Goal: Information Seeking & Learning: Learn about a topic

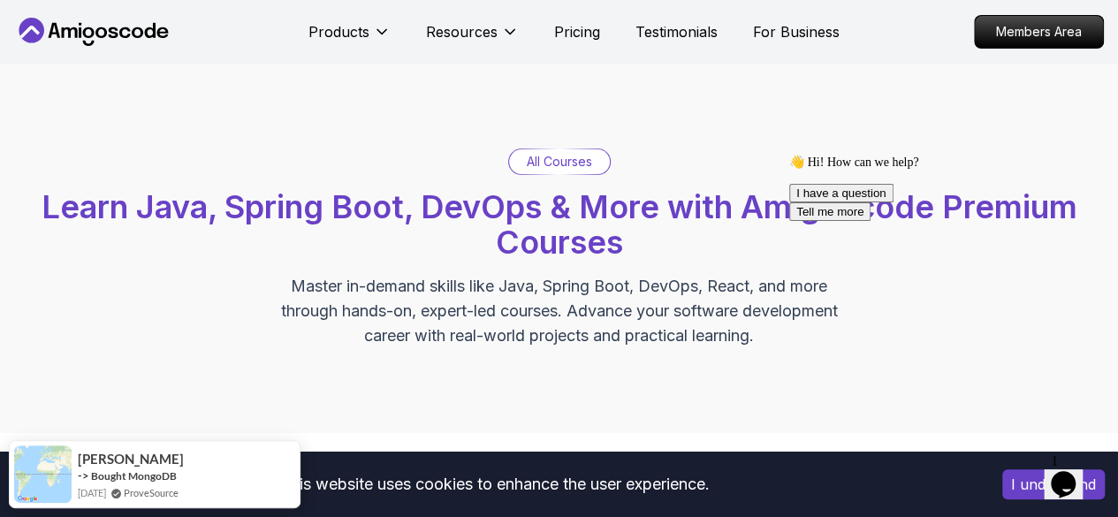
scroll to position [470, 0]
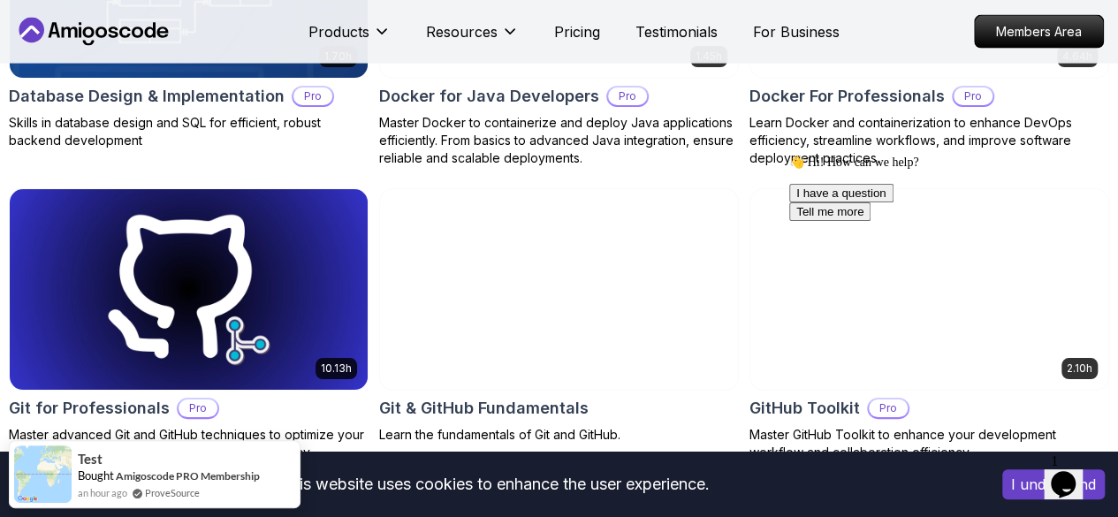
scroll to position [1937, 0]
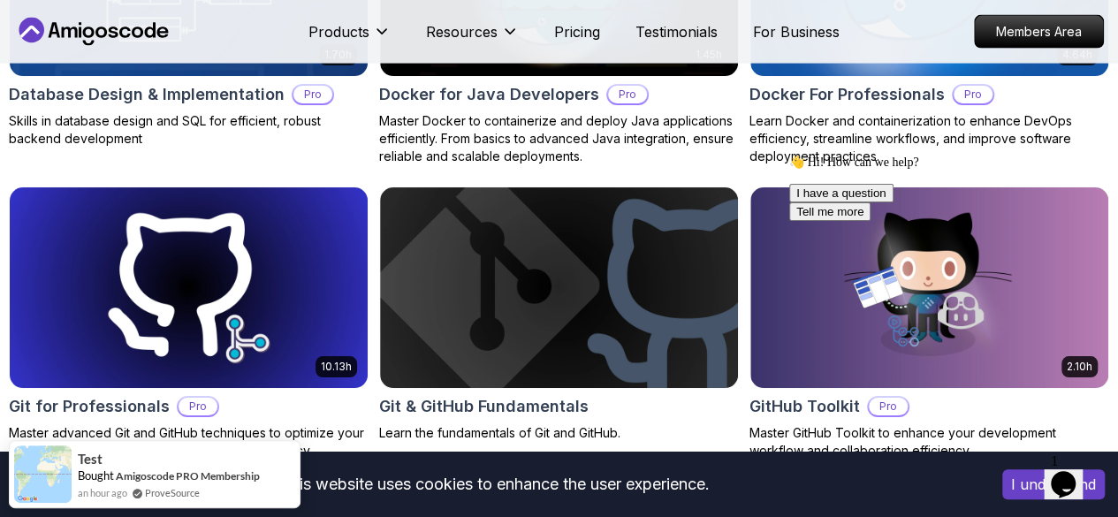
click at [789, 155] on icon "Chat attention grabber" at bounding box center [789, 155] width 0 height 0
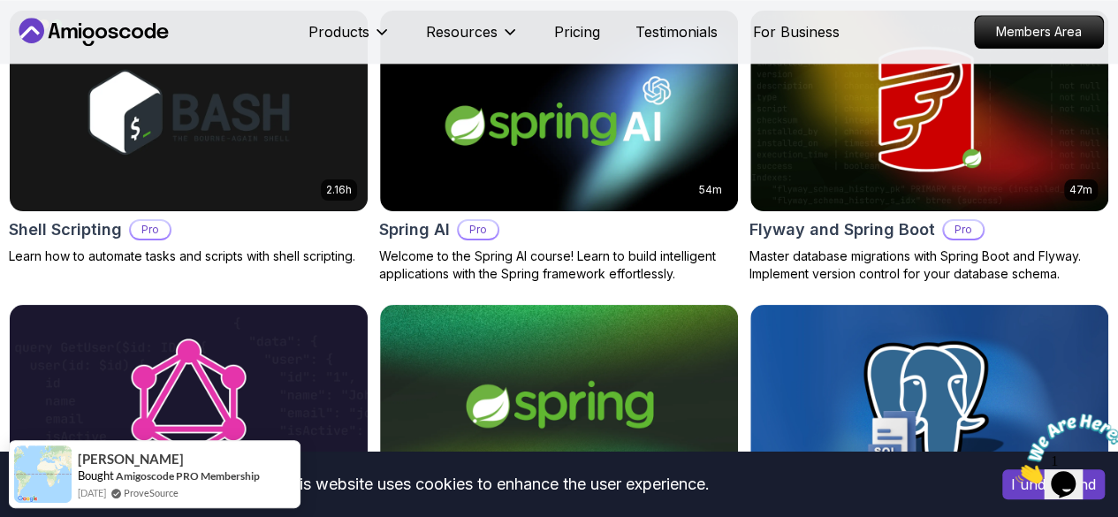
scroll to position [4517, 0]
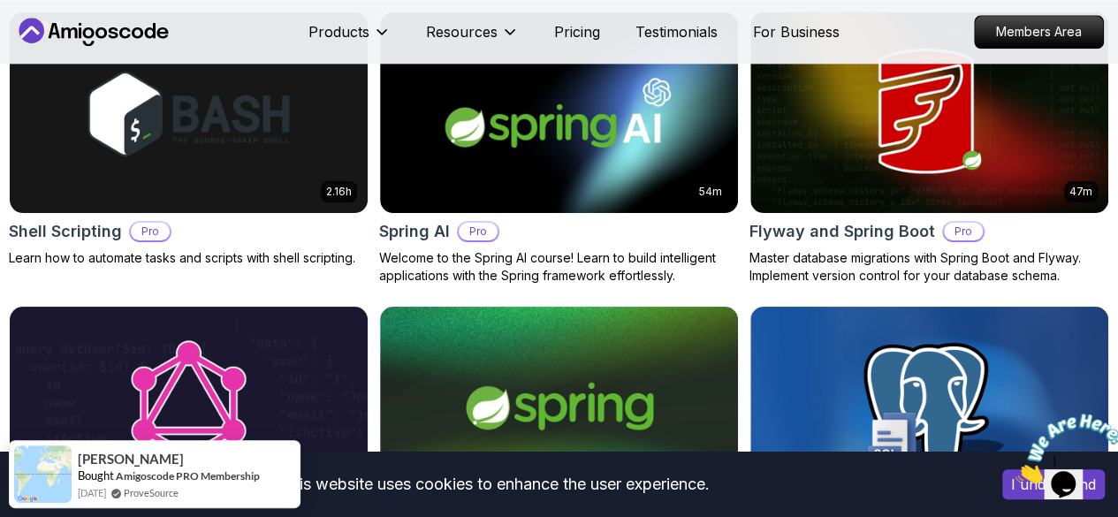
click at [0, 0] on p "Junior" at bounding box center [0, 0] width 0 height 0
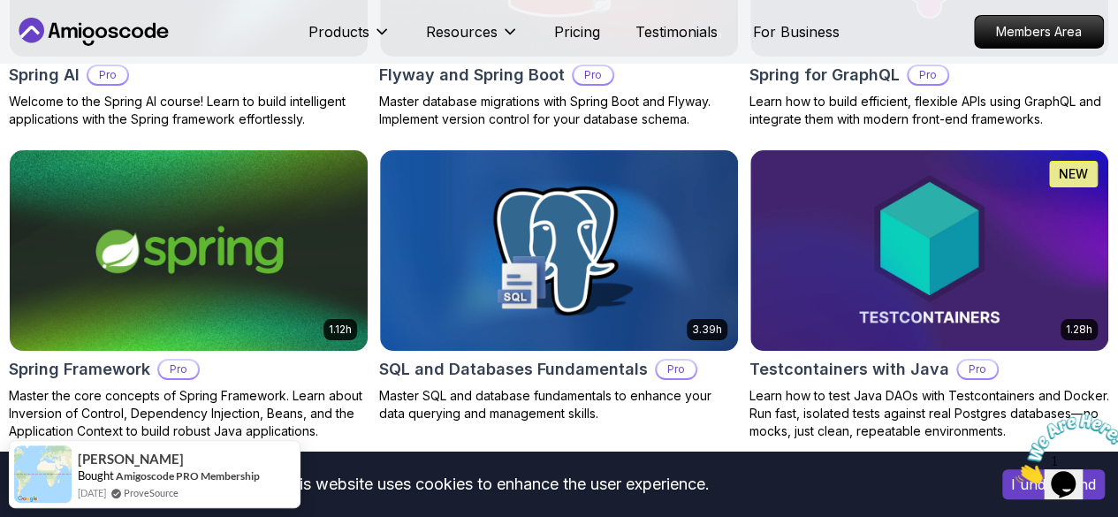
scroll to position [3175, 0]
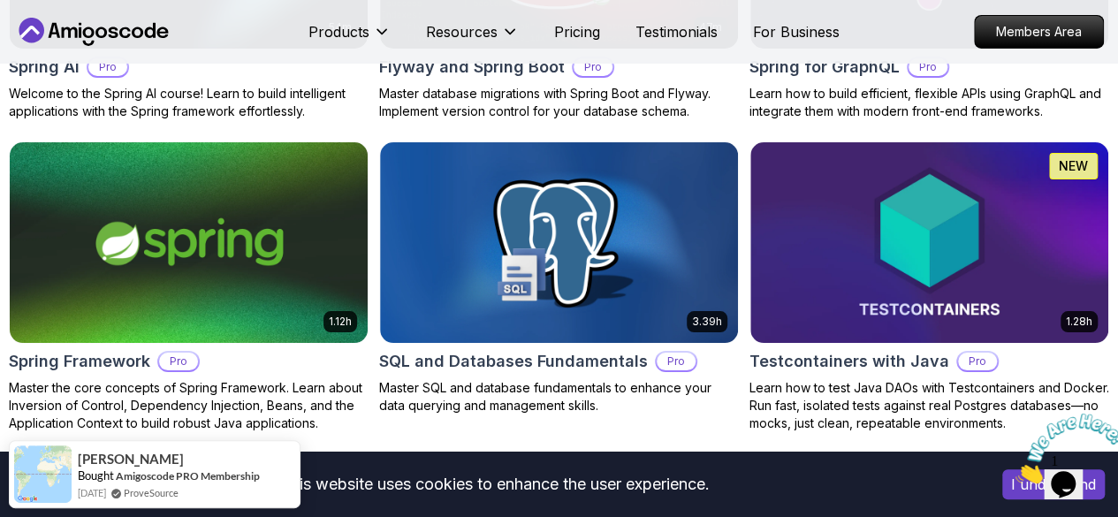
click at [0, 0] on p "Junior" at bounding box center [0, 0] width 0 height 0
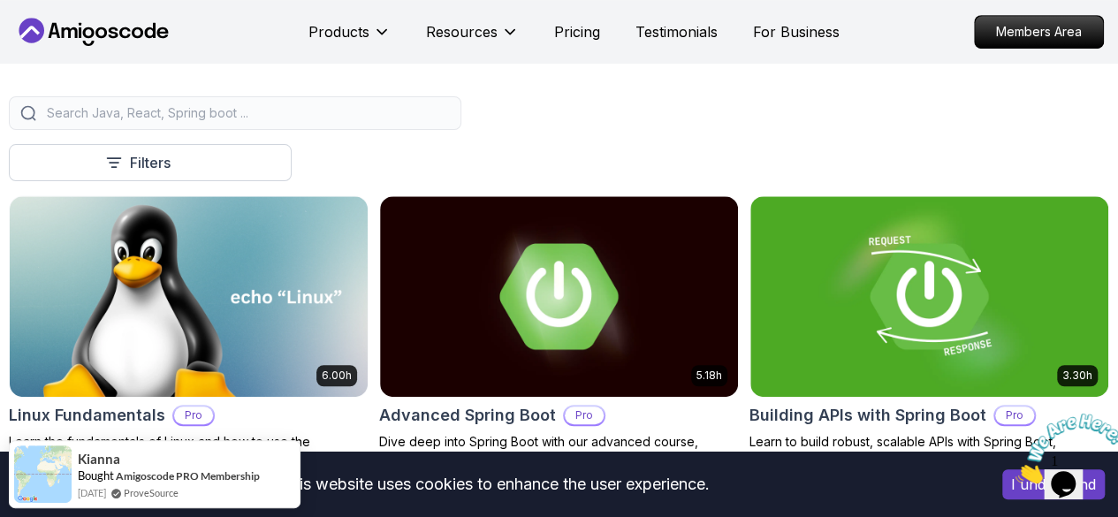
scroll to position [420, 0]
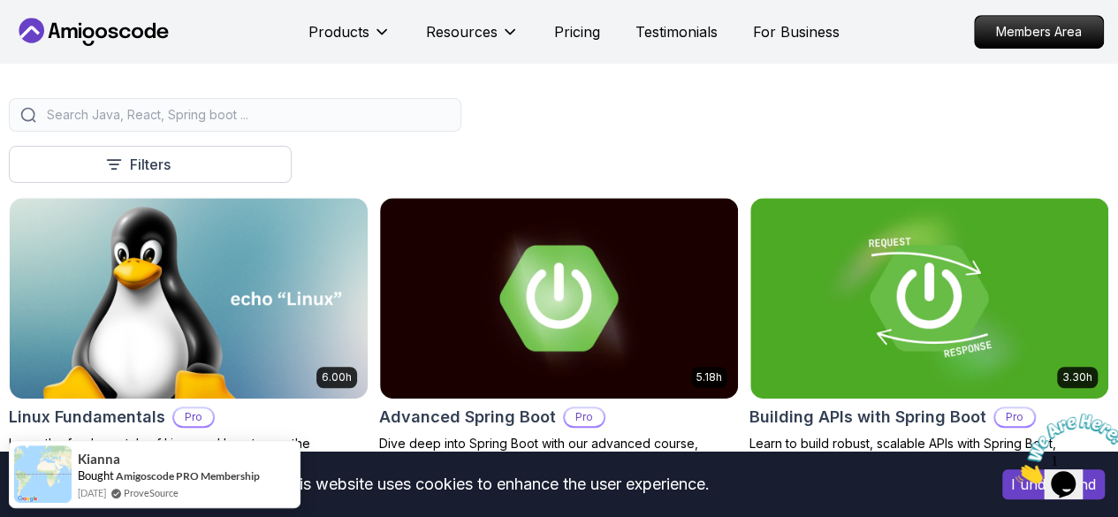
click at [0, 0] on p "Build" at bounding box center [0, 0] width 0 height 0
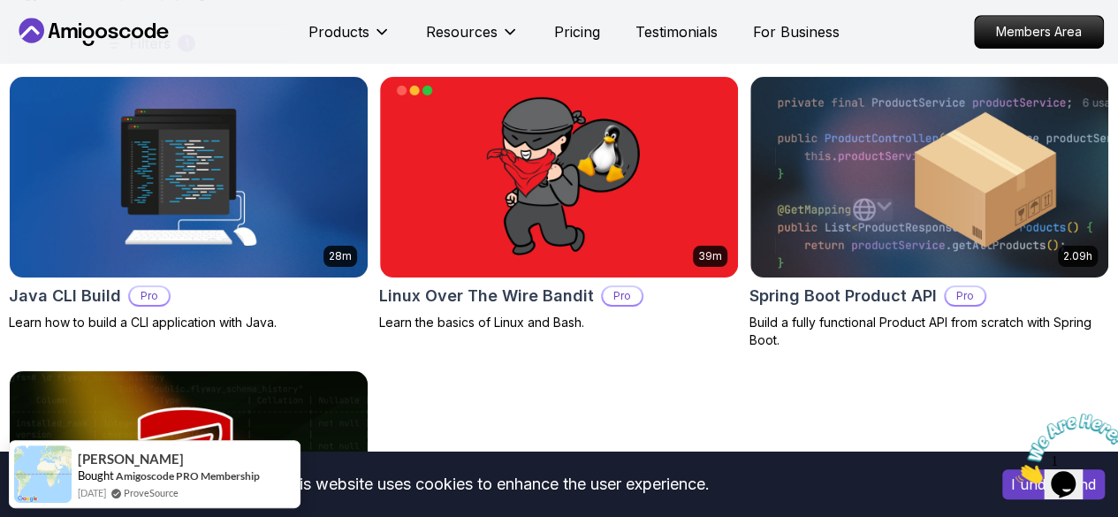
scroll to position [529, 0]
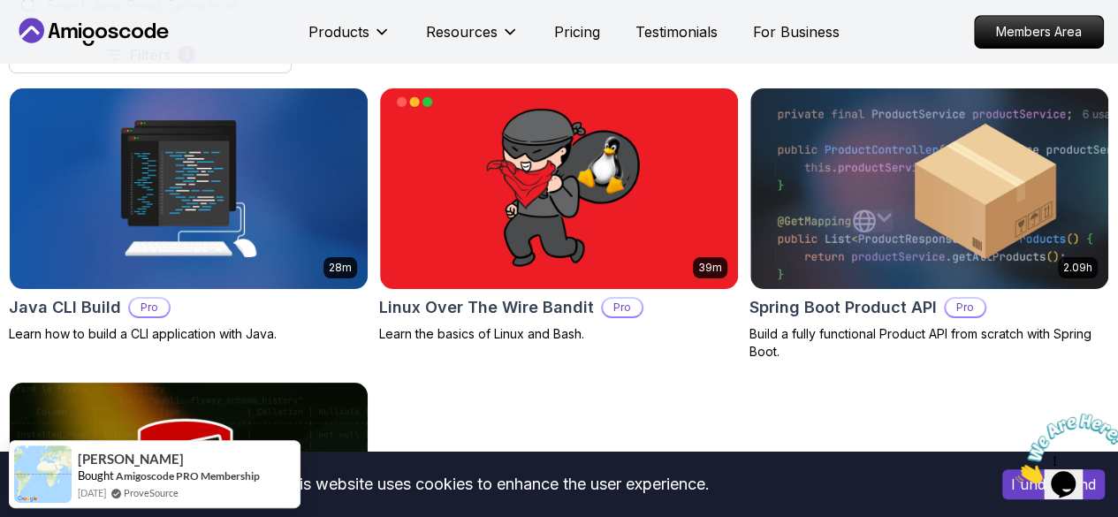
click at [0, 0] on button "Build" at bounding box center [0, 0] width 0 height 0
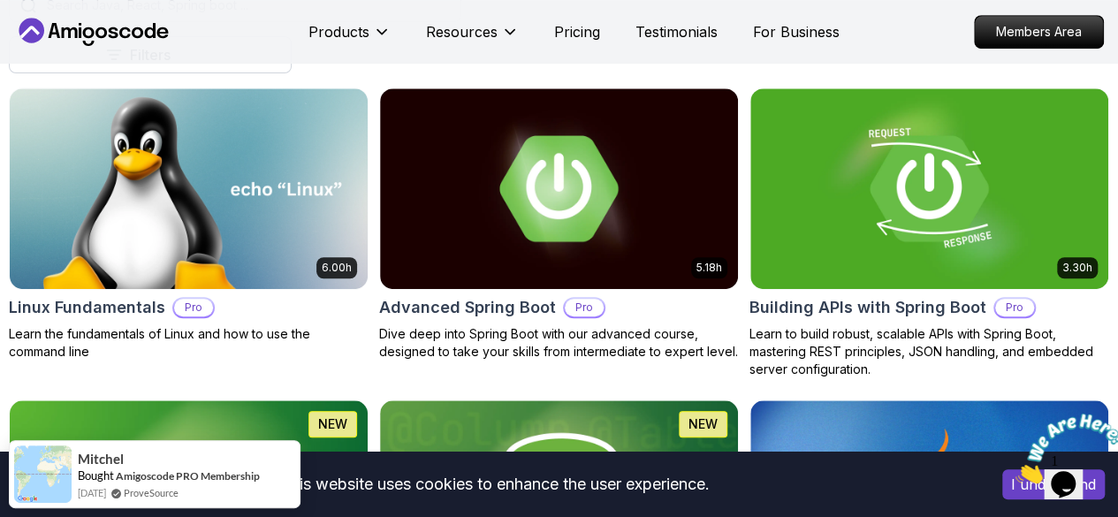
click at [0, 0] on icon "button" at bounding box center [0, 0] width 0 height 0
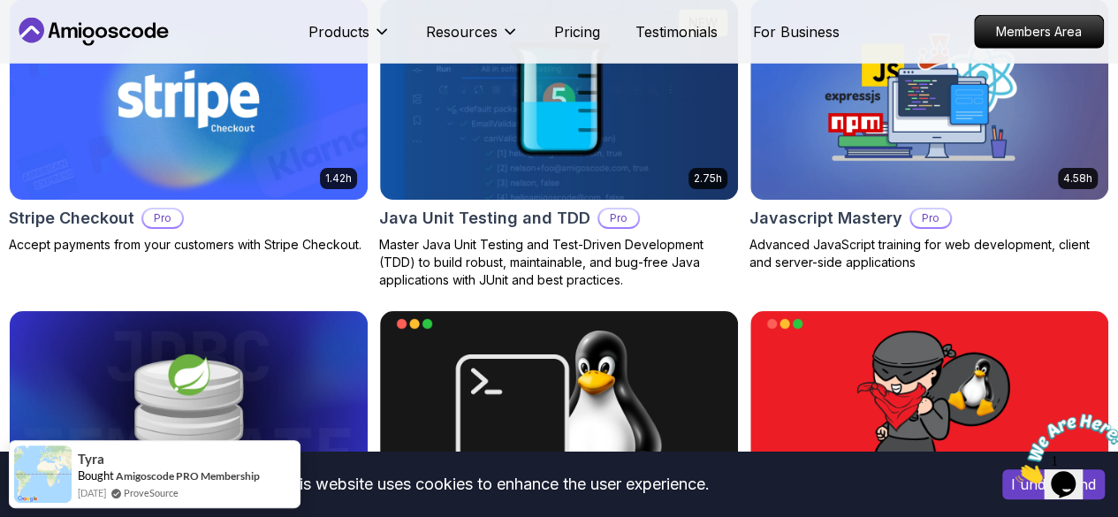
scroll to position [3179, 0]
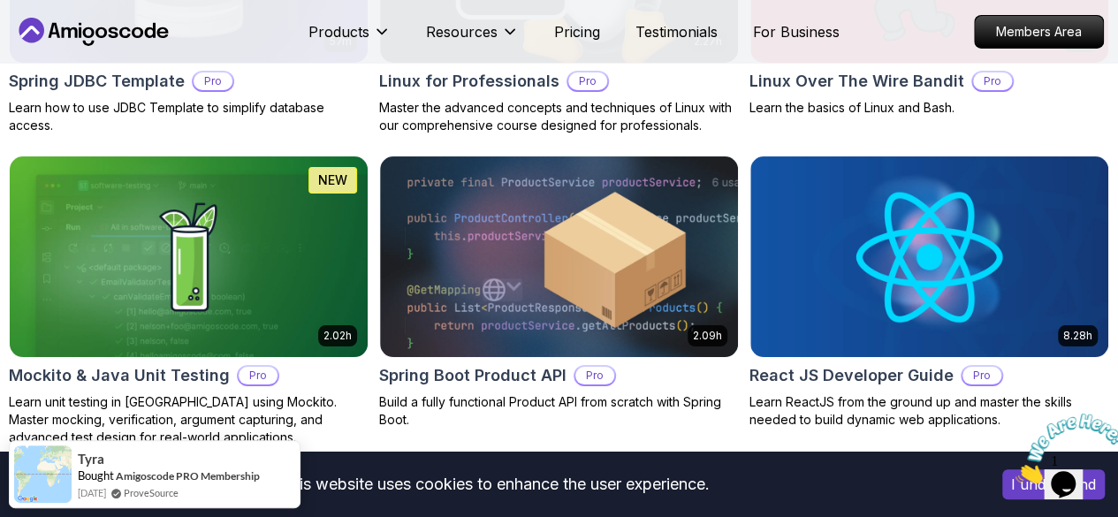
click at [1015, 471] on icon "Close" at bounding box center [1015, 478] width 0 height 15
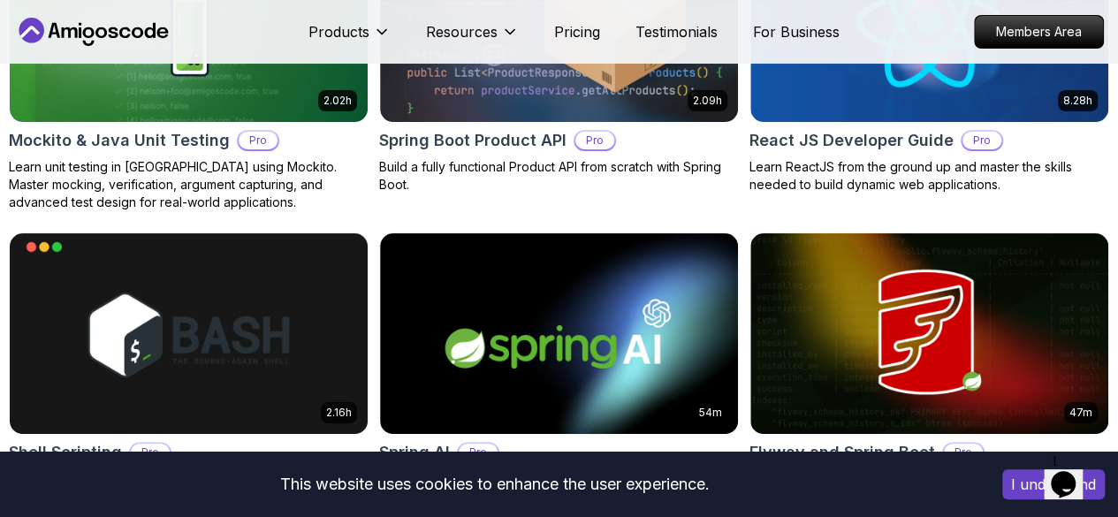
click at [1019, 489] on button "I understand" at bounding box center [1053, 484] width 102 height 30
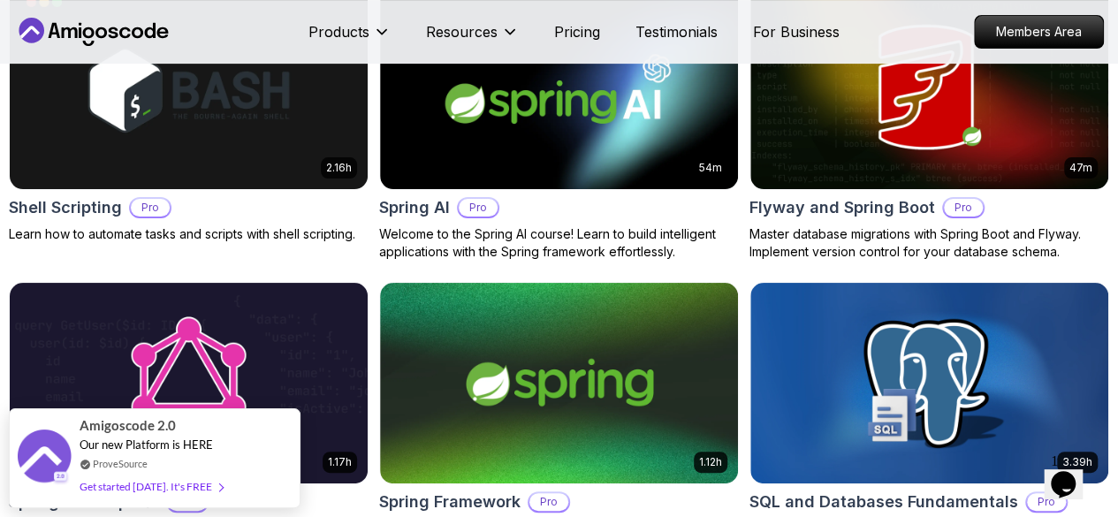
scroll to position [3659, 0]
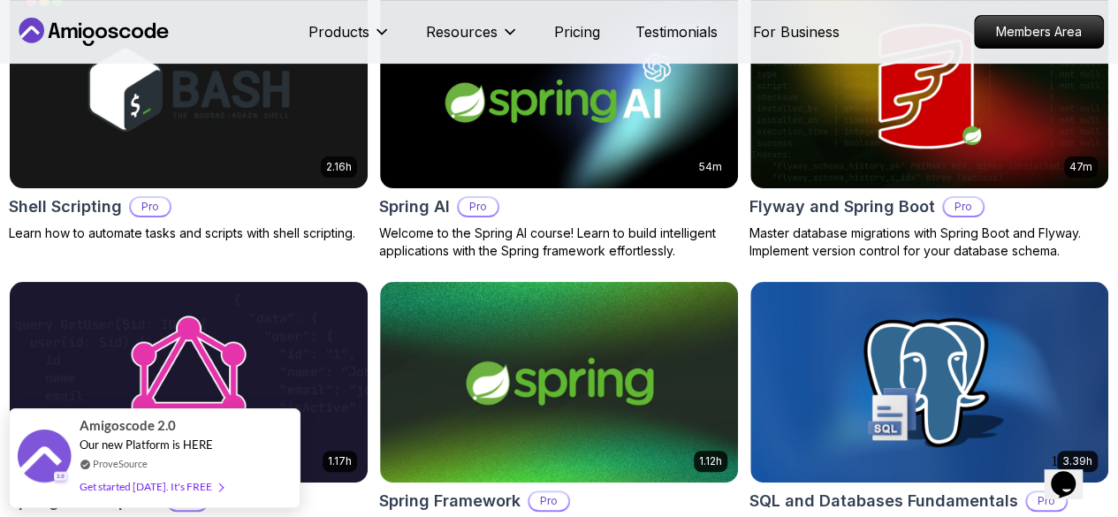
click at [0, 0] on p "Junior" at bounding box center [0, 0] width 0 height 0
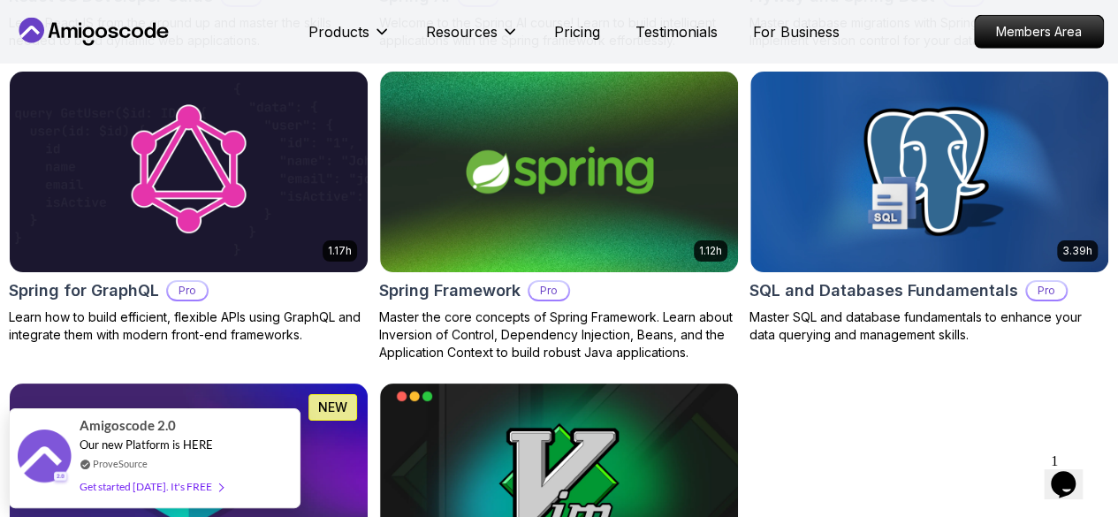
scroll to position [2647, 0]
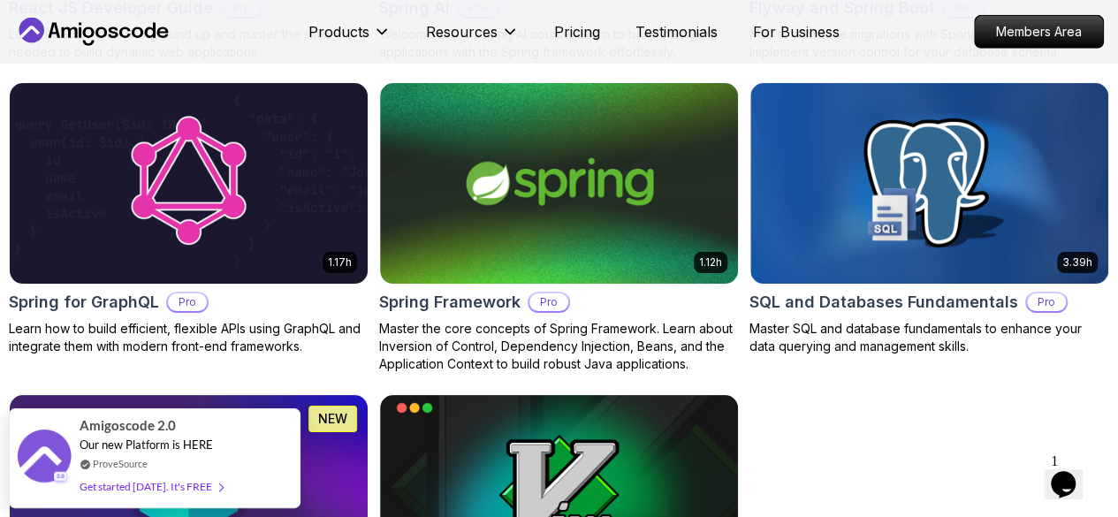
click at [0, 0] on p "Dev Ops" at bounding box center [0, 0] width 0 height 0
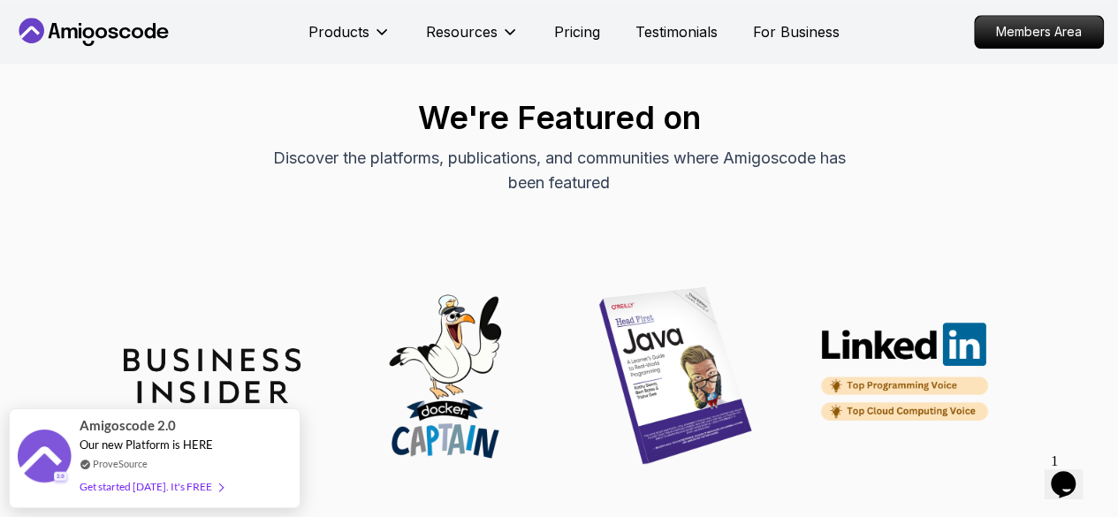
scroll to position [992, 0]
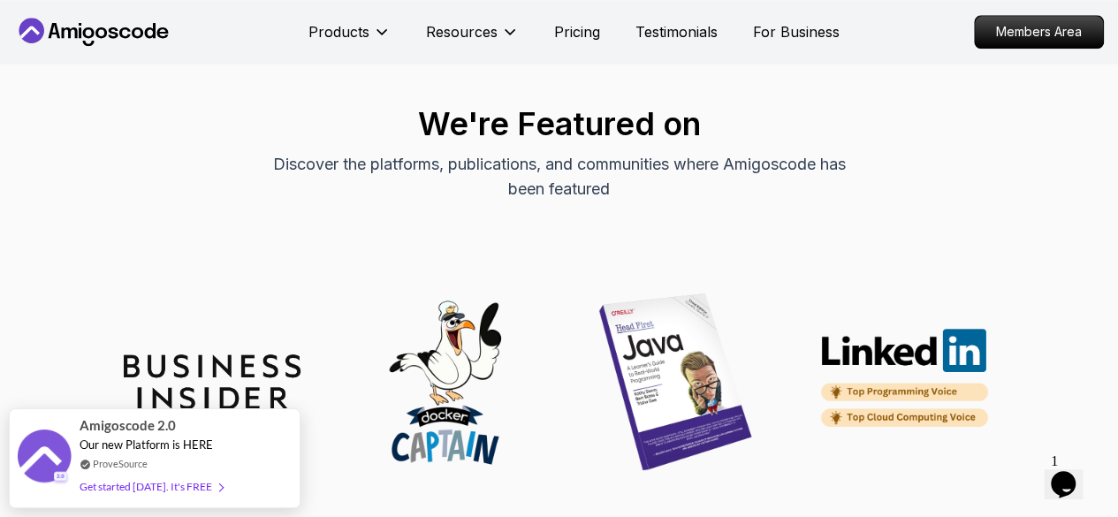
click at [0, 0] on p "Back End" at bounding box center [0, 0] width 0 height 0
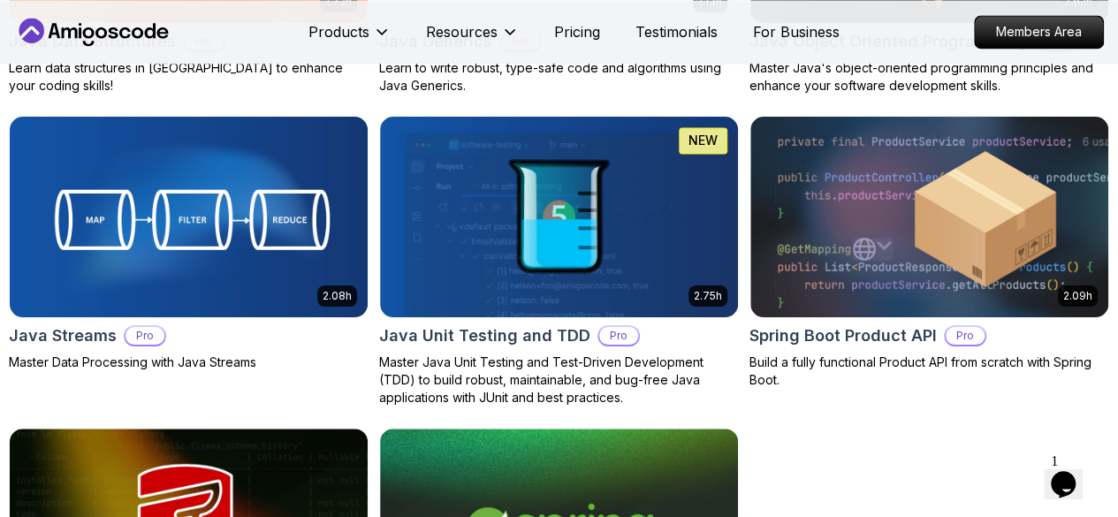
scroll to position [1421, 0]
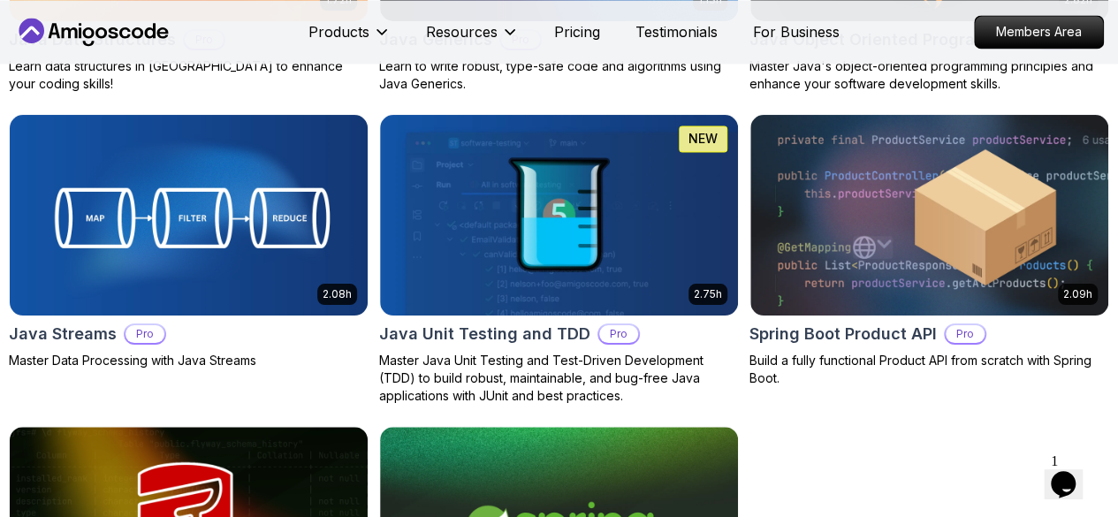
click at [0, 0] on p "Front End" at bounding box center [0, 0] width 0 height 0
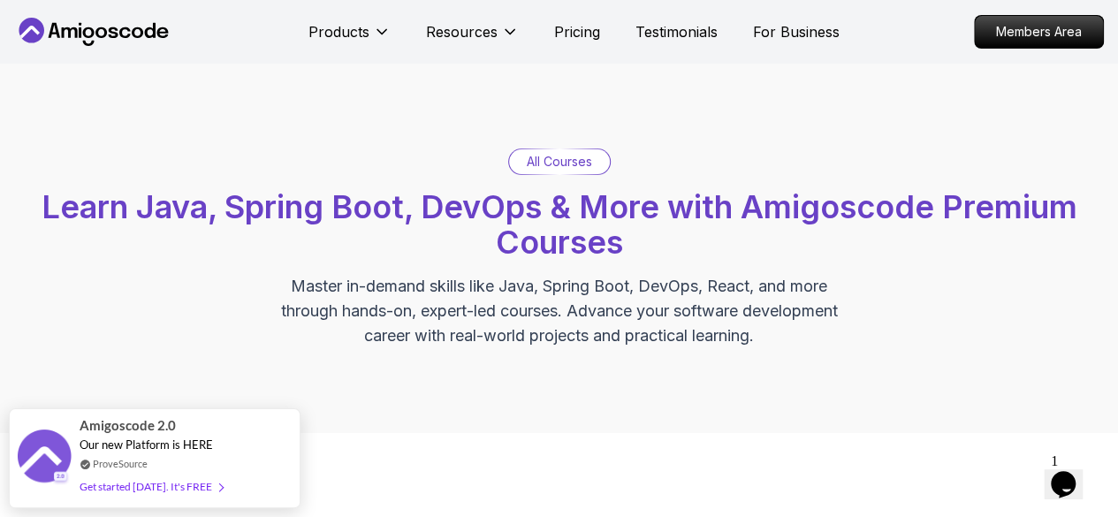
scroll to position [432, 0]
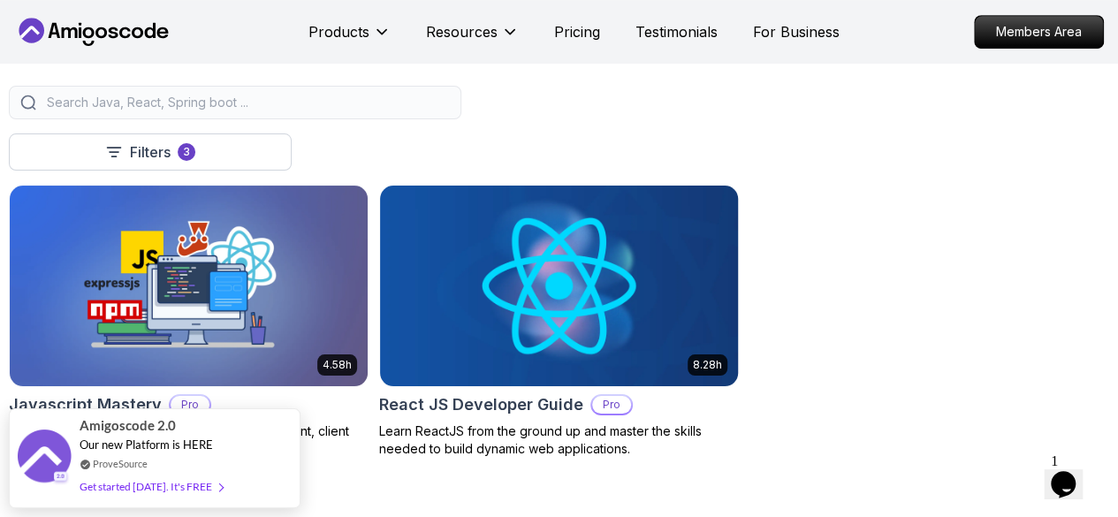
click at [747, 193] on img at bounding box center [558, 285] width 375 height 210
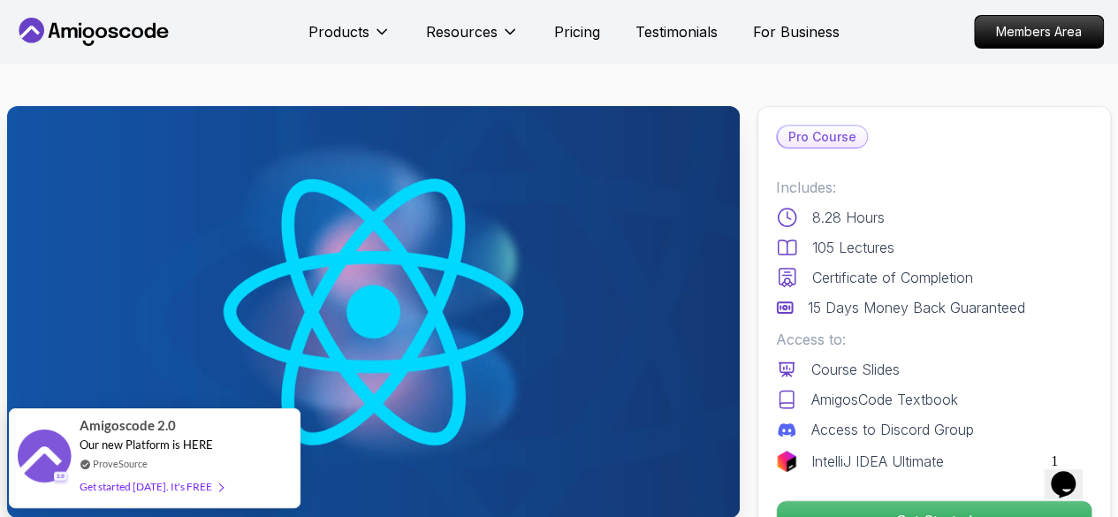
click at [1072, 481] on icon "Chat widget" at bounding box center [1062, 484] width 25 height 27
